Goal: Download file/media

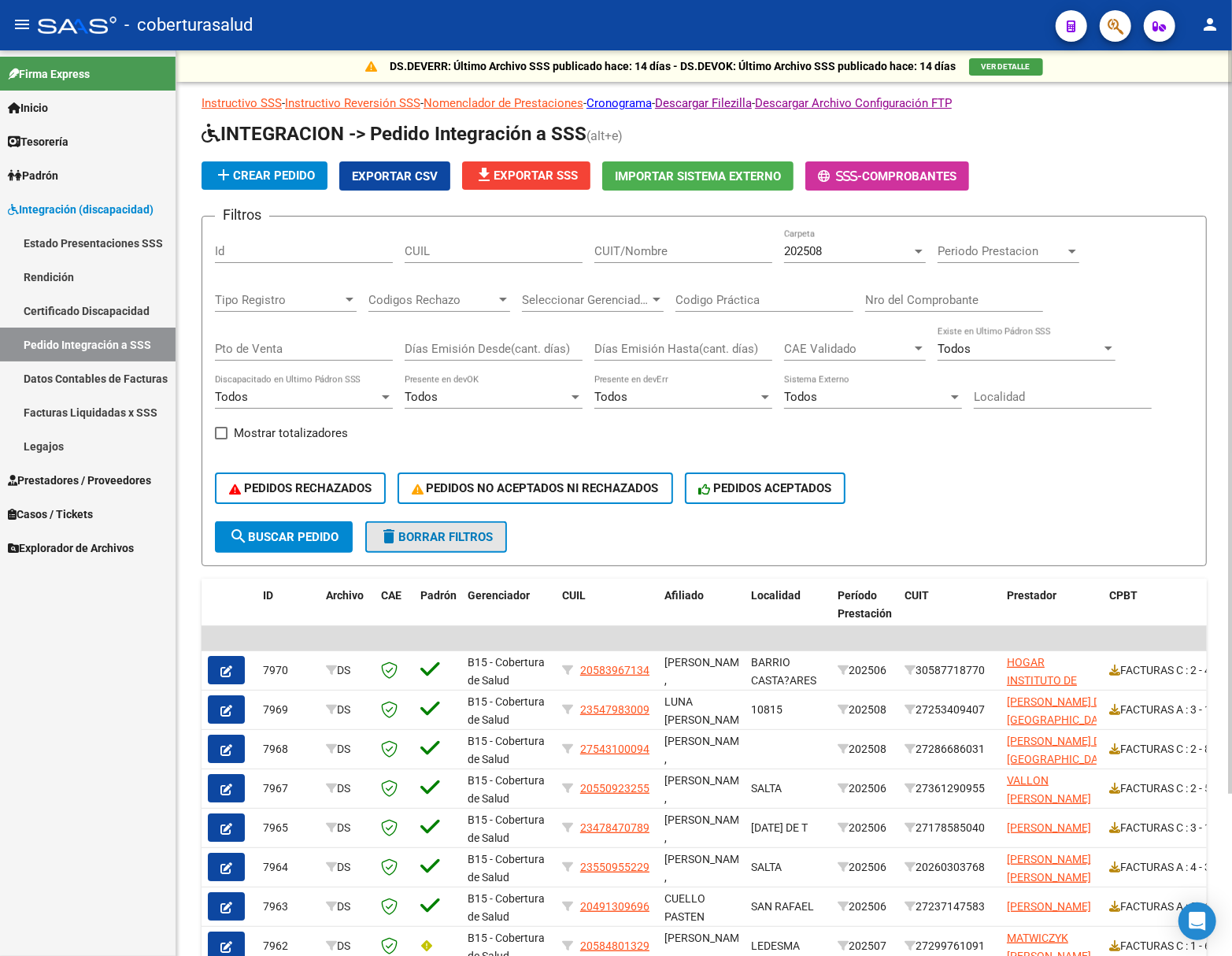
click at [410, 529] on span "delete Borrar Filtros" at bounding box center [435, 537] width 114 height 14
click at [731, 496] on button "PEDIDOS ACEPTADOS" at bounding box center [765, 487] width 161 height 31
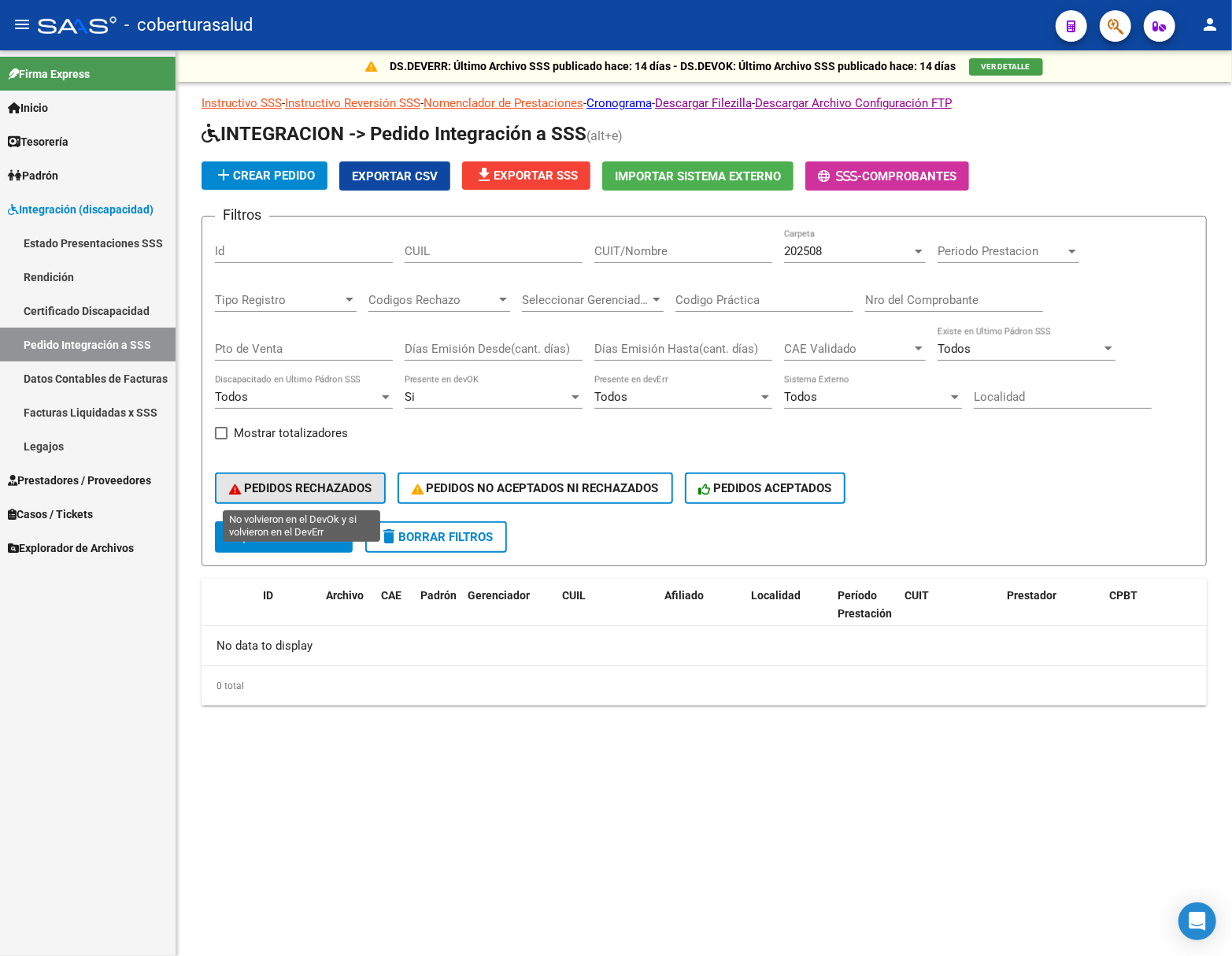
click at [322, 492] on span "PEDIDOS RECHAZADOS" at bounding box center [300, 488] width 142 height 14
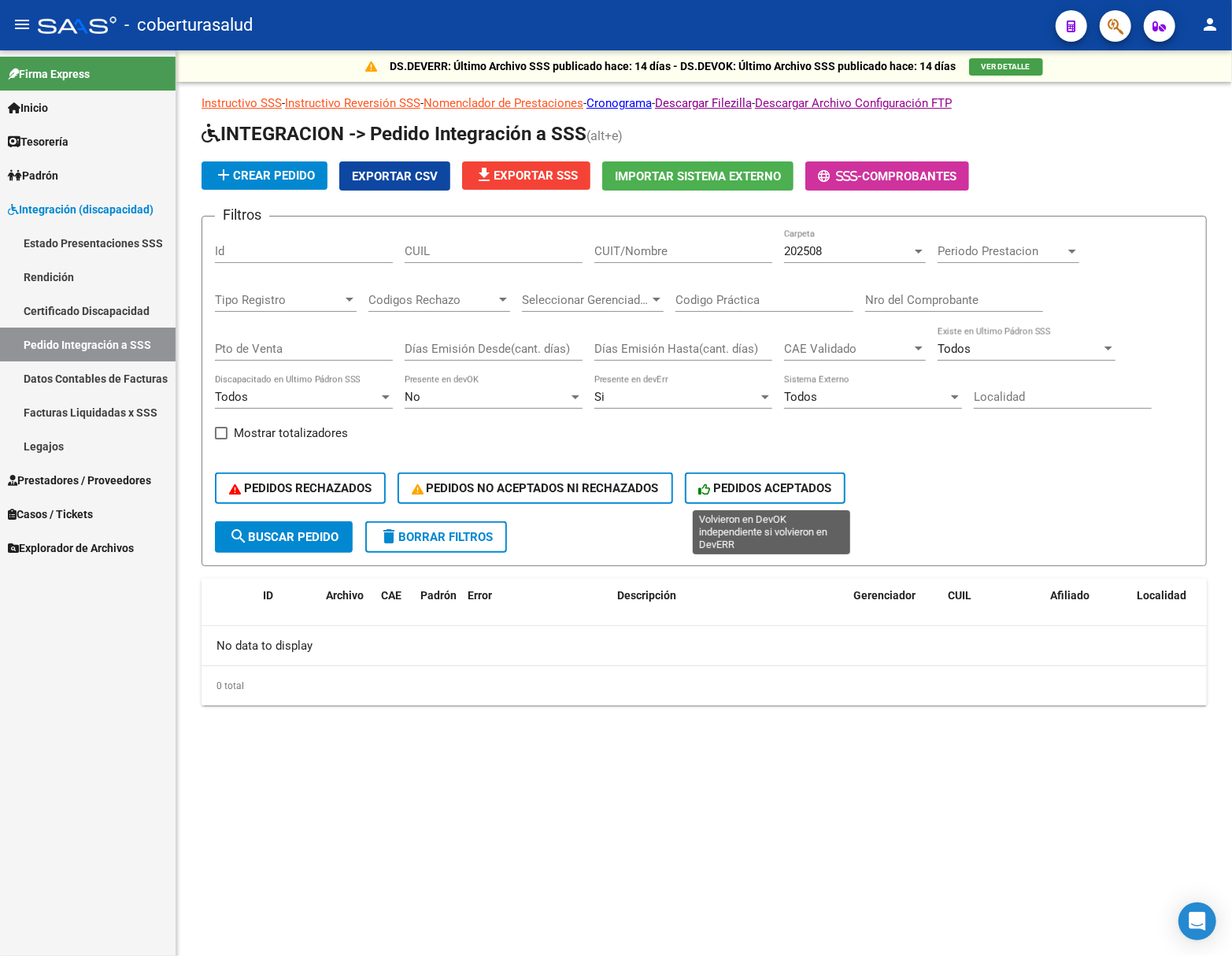
click at [750, 483] on span "PEDIDOS ACEPTADOS" at bounding box center [765, 488] width 133 height 14
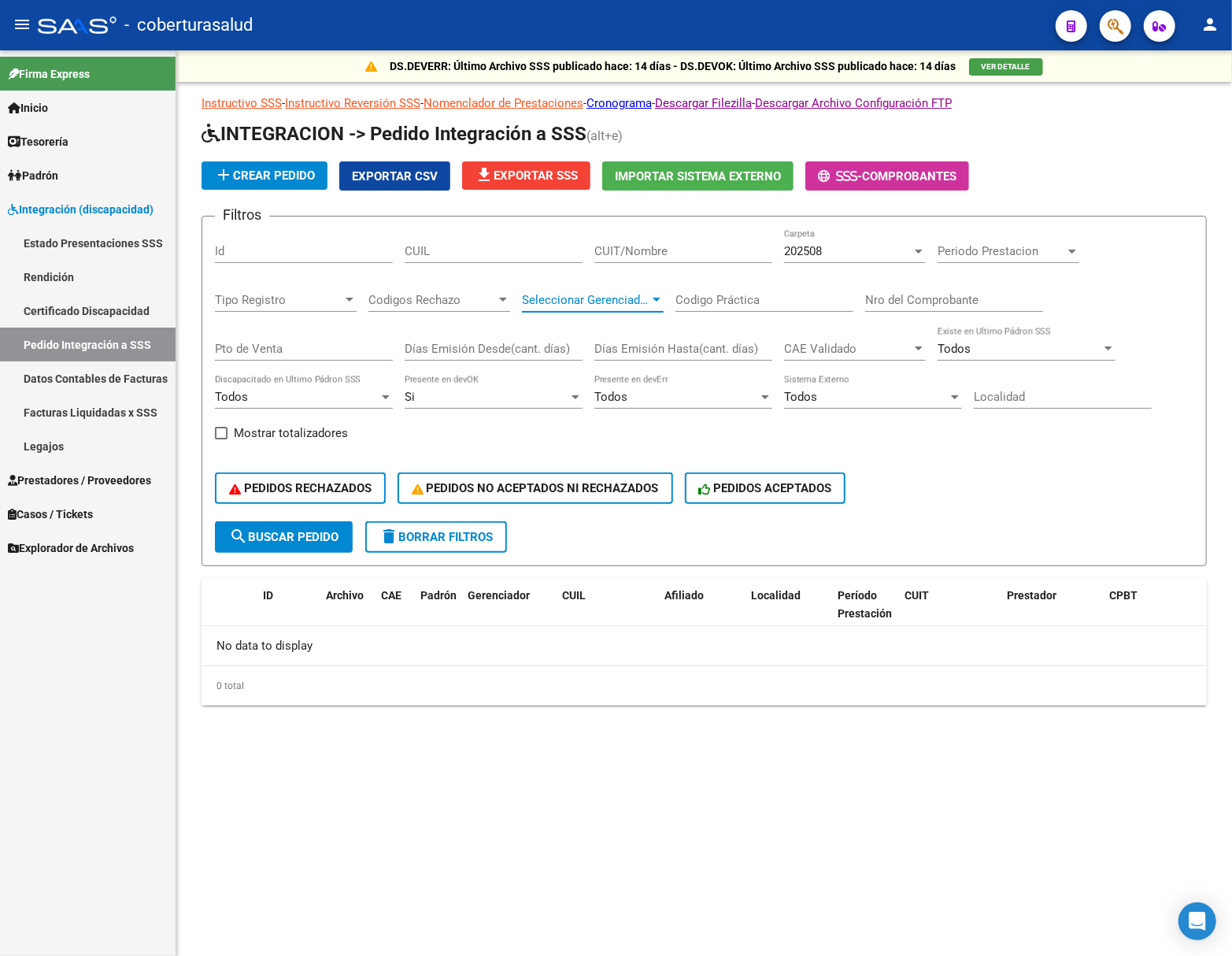
click at [567, 300] on span "Seleccionar Gerenciador" at bounding box center [586, 300] width 128 height 14
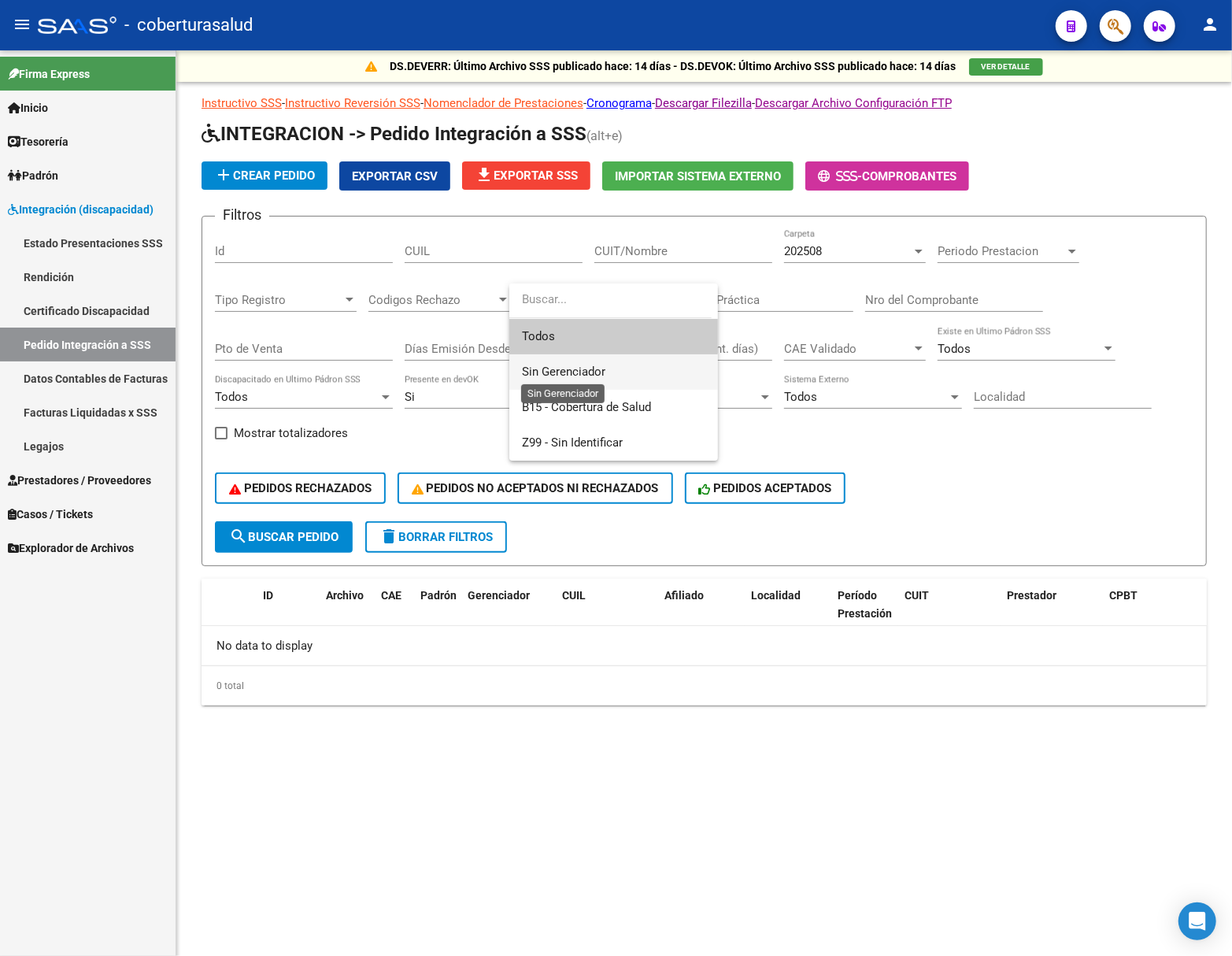
click at [557, 365] on span "Sin Gerenciador" at bounding box center [563, 372] width 83 height 14
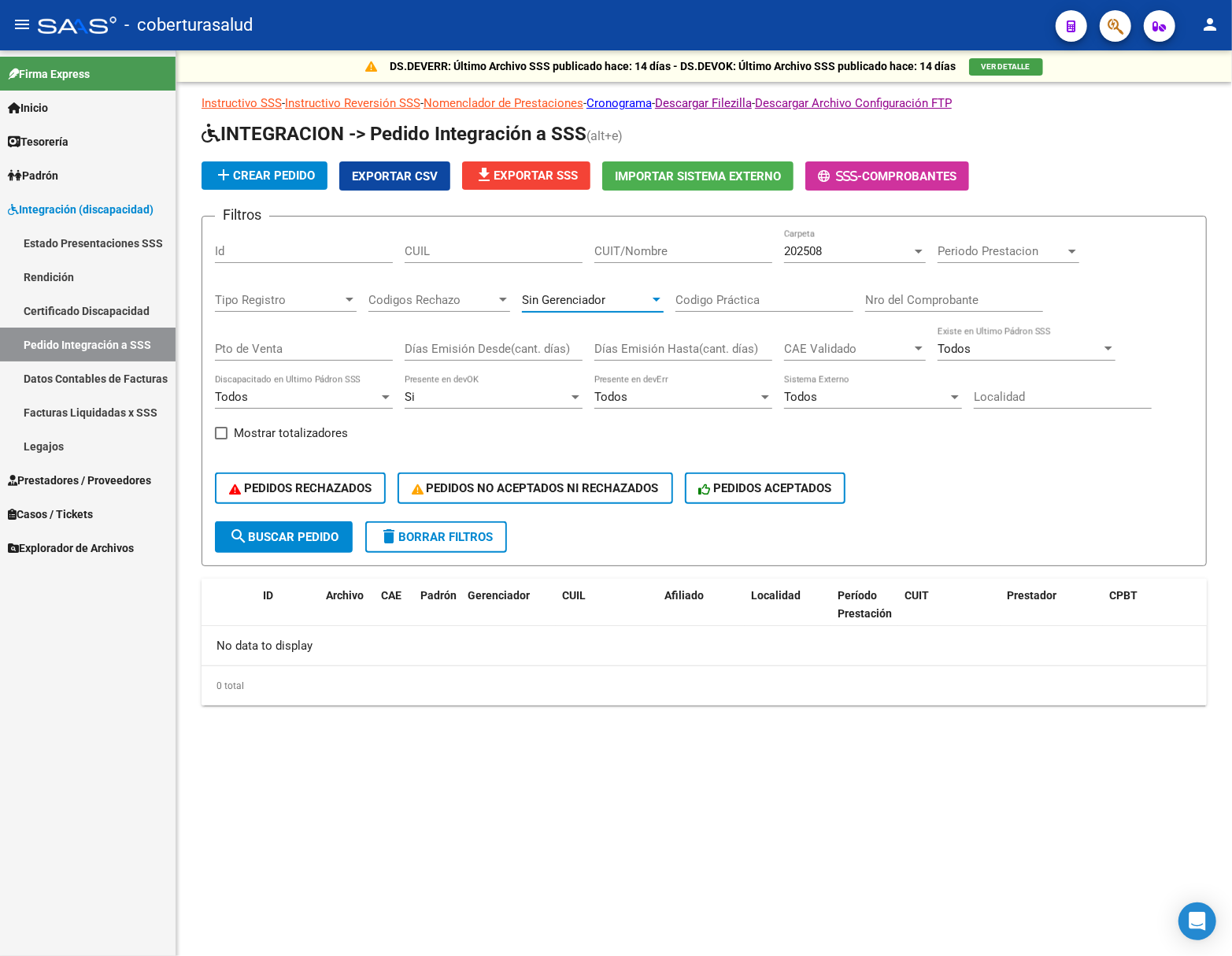
click at [583, 292] on span "Sin Gerenciador" at bounding box center [563, 300] width 83 height 14
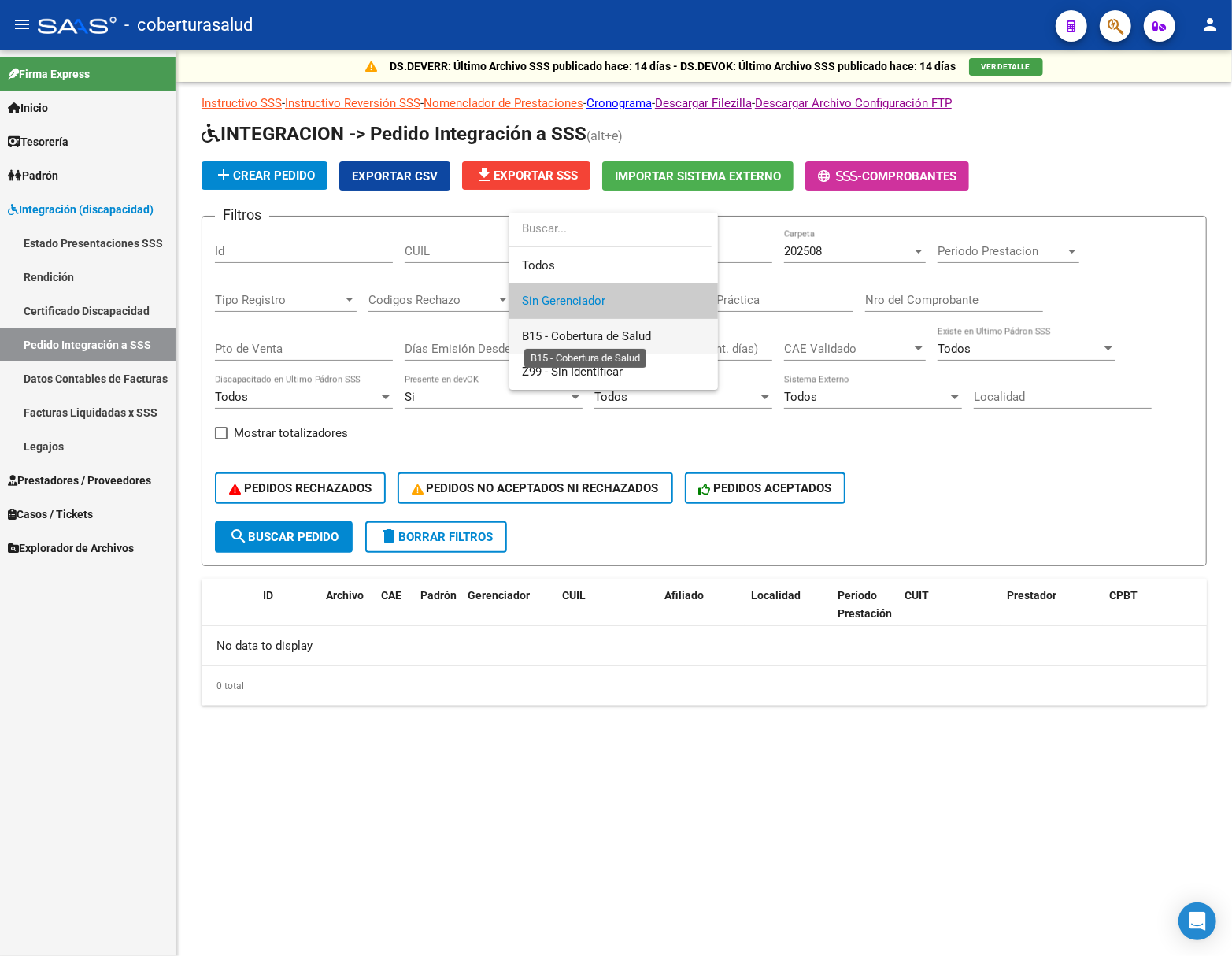
click at [587, 341] on span "B15 - Cobertura de Salud" at bounding box center [586, 336] width 129 height 14
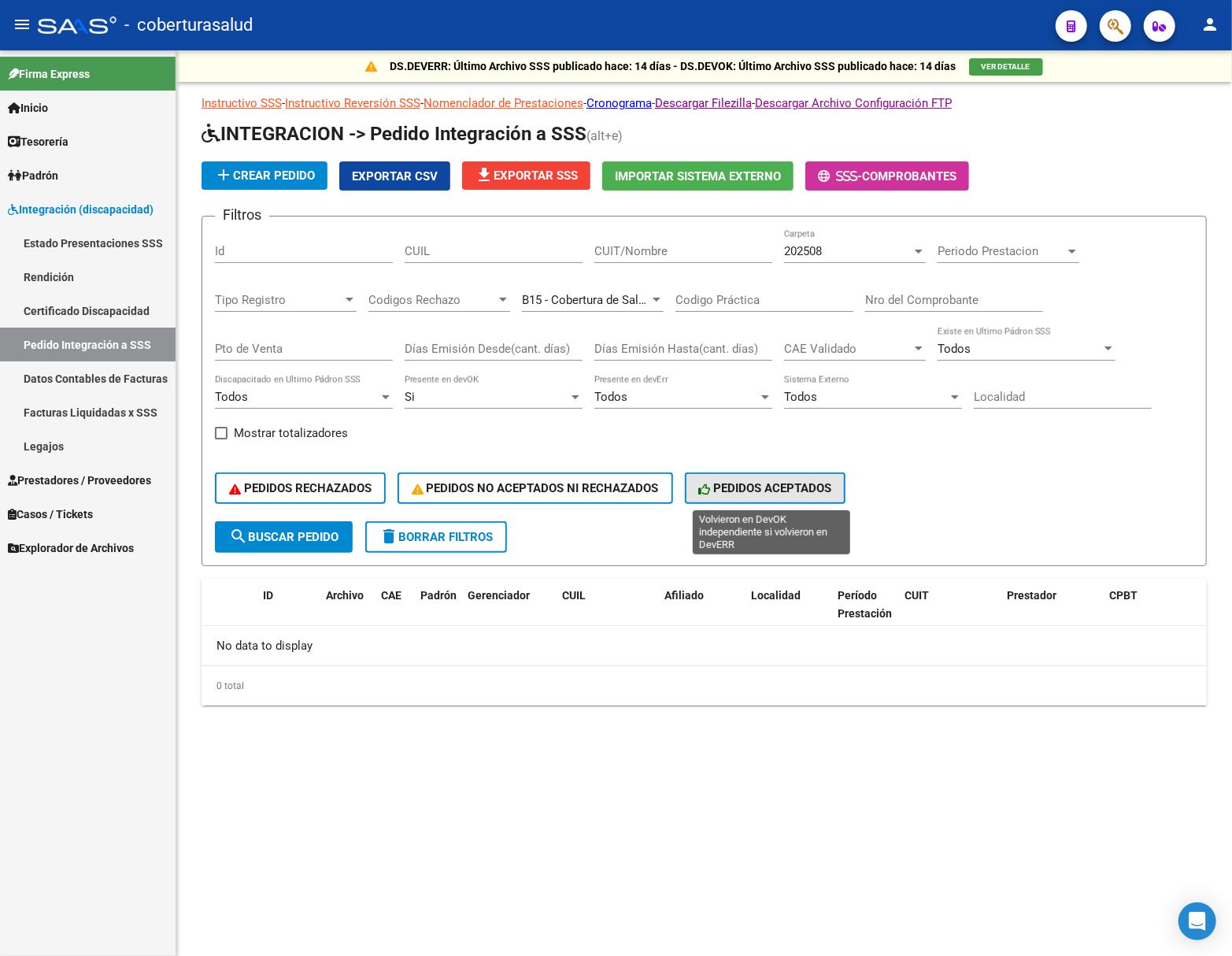
click at [732, 477] on button "PEDIDOS ACEPTADOS" at bounding box center [765, 487] width 161 height 31
click at [848, 252] on div "202508" at bounding box center [848, 251] width 128 height 14
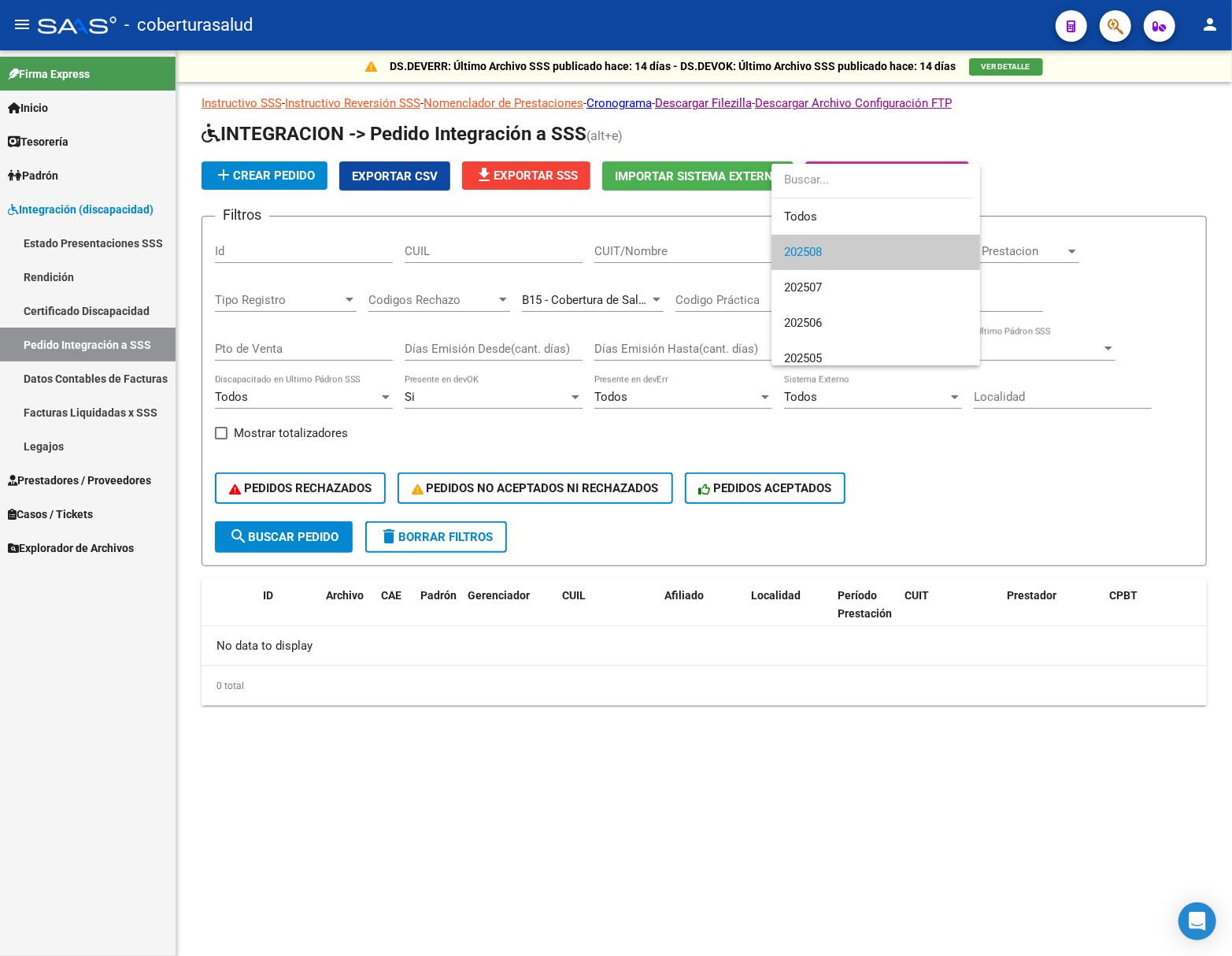
scroll to position [11, 0]
click at [1160, 200] on div at bounding box center [616, 478] width 1232 height 956
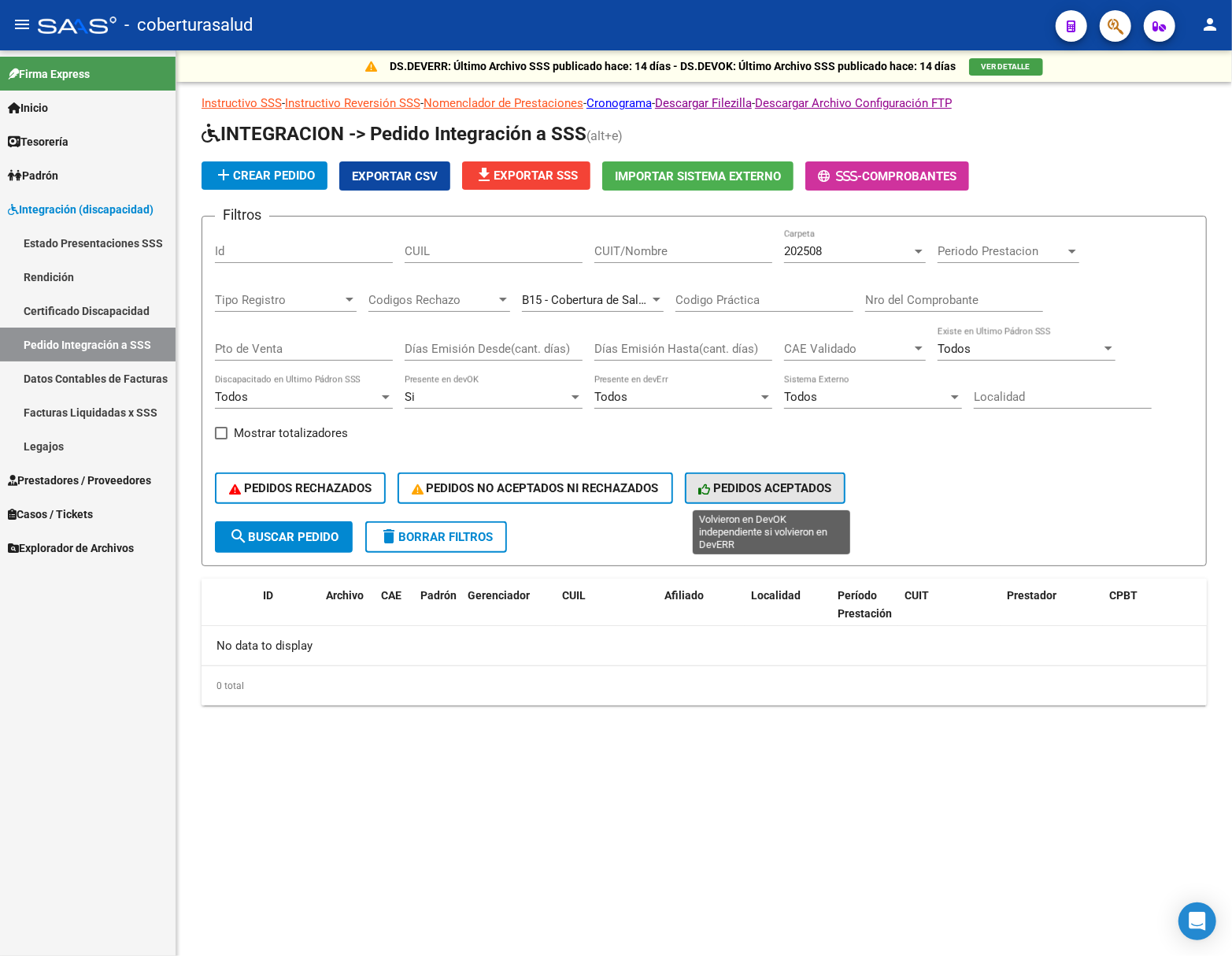
drag, startPoint x: 726, startPoint y: 486, endPoint x: 910, endPoint y: 437, distance: 190.4
click at [727, 486] on span "PEDIDOS ACEPTADOS" at bounding box center [765, 488] width 133 height 14
click at [825, 492] on span "PEDIDOS ACEPTADOS" at bounding box center [765, 488] width 133 height 14
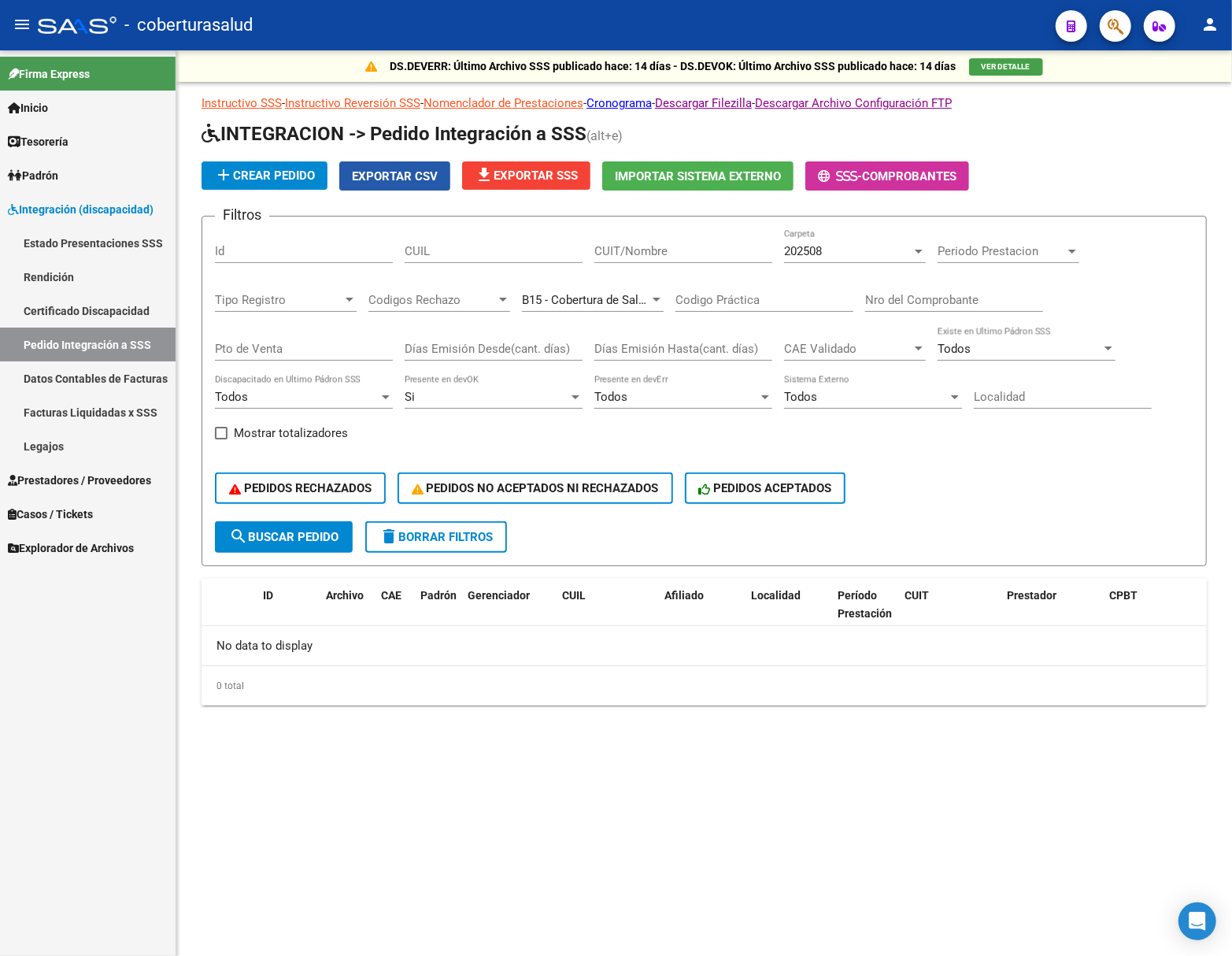
click at [416, 177] on span "Exportar CSV" at bounding box center [394, 176] width 86 height 14
click at [297, 491] on span "PEDIDOS RECHAZADOS" at bounding box center [300, 488] width 142 height 14
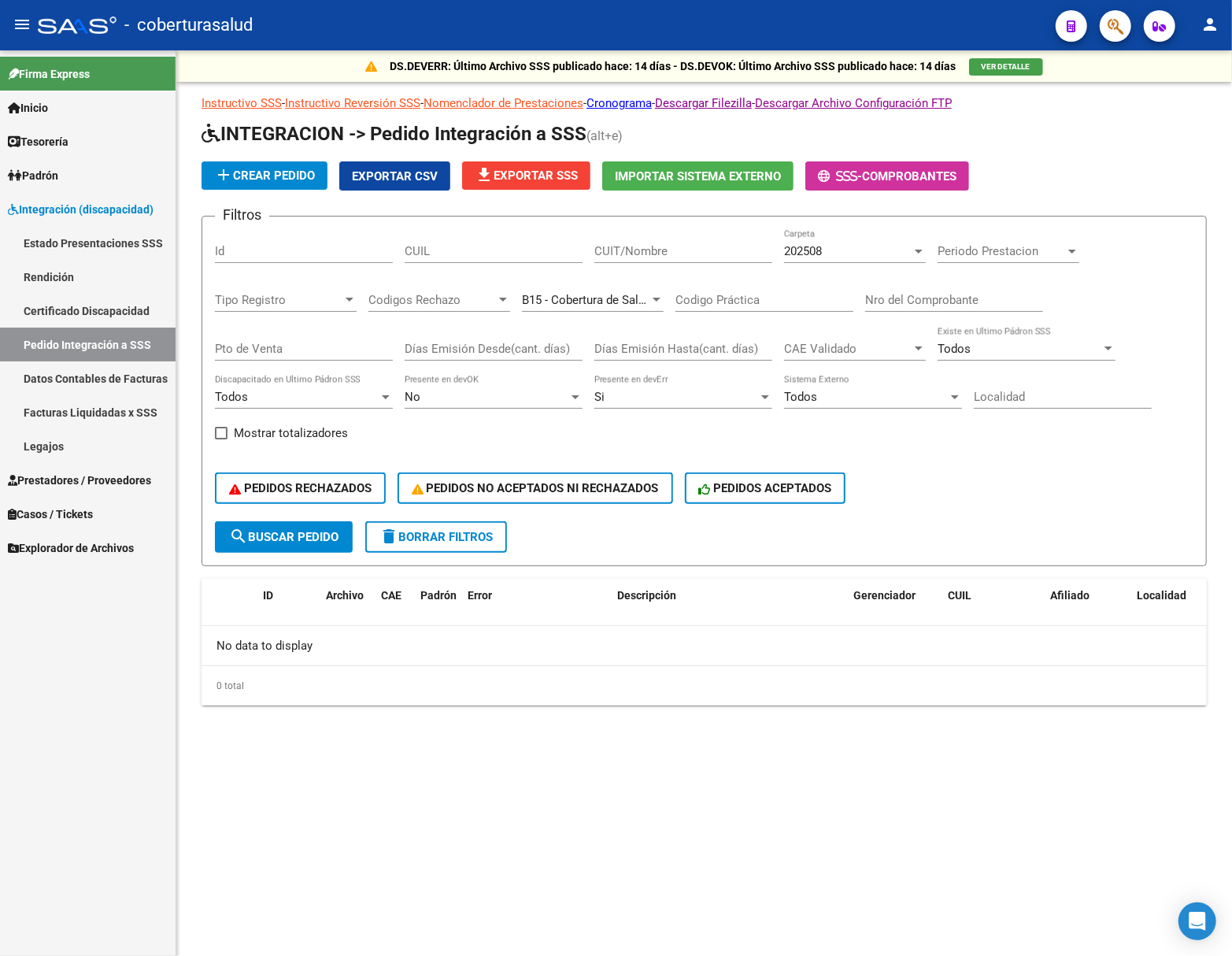
click at [410, 183] on button "Exportar CSV" at bounding box center [394, 175] width 111 height 30
click at [474, 492] on span "PEDIDOS NO ACEPTADOS NI RECHAZADOS" at bounding box center [535, 488] width 247 height 14
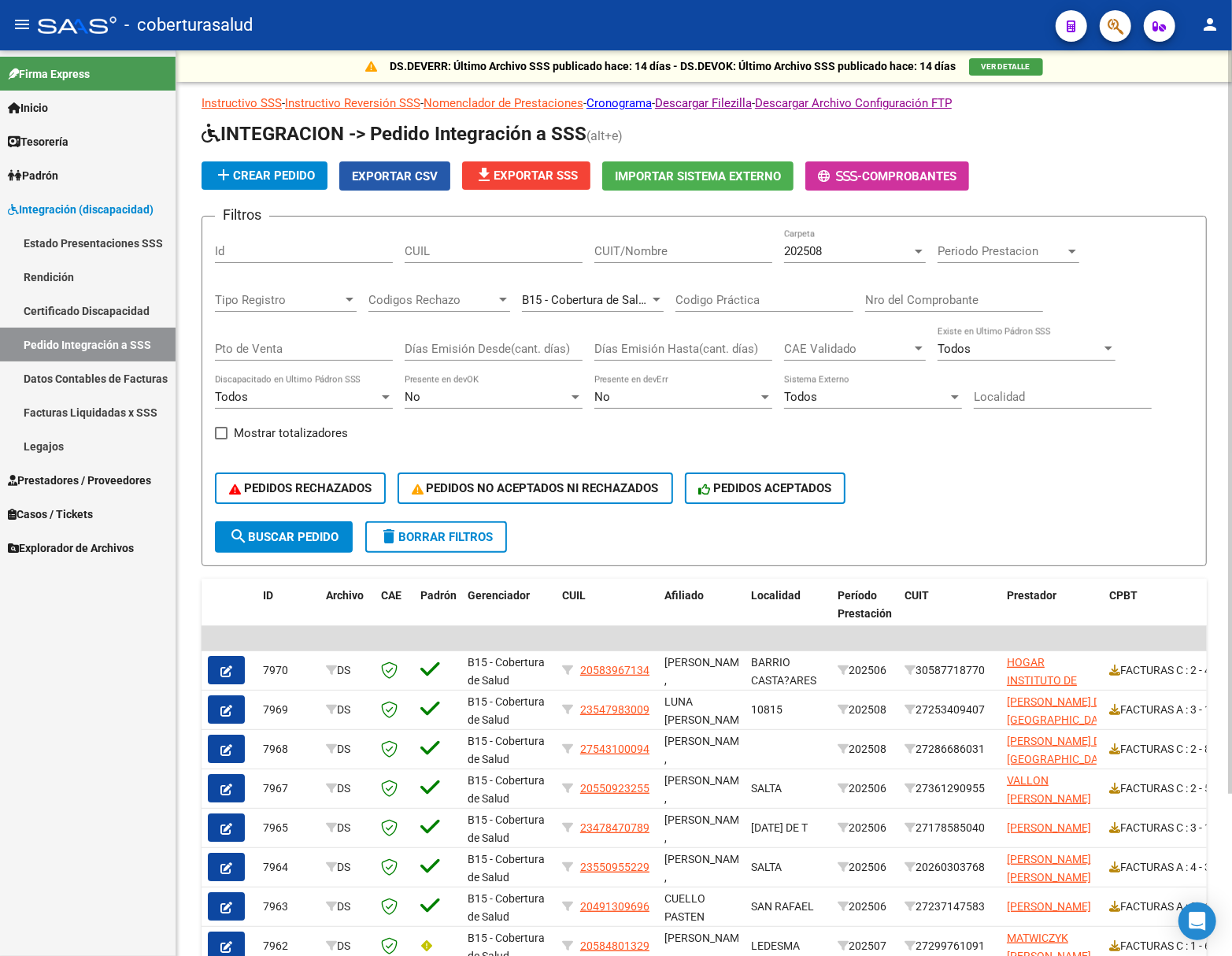
drag, startPoint x: 388, startPoint y: 181, endPoint x: 996, endPoint y: 214, distance: 608.9
click at [389, 181] on span "Exportar CSV" at bounding box center [394, 176] width 86 height 14
